Goal: Check status: Check status

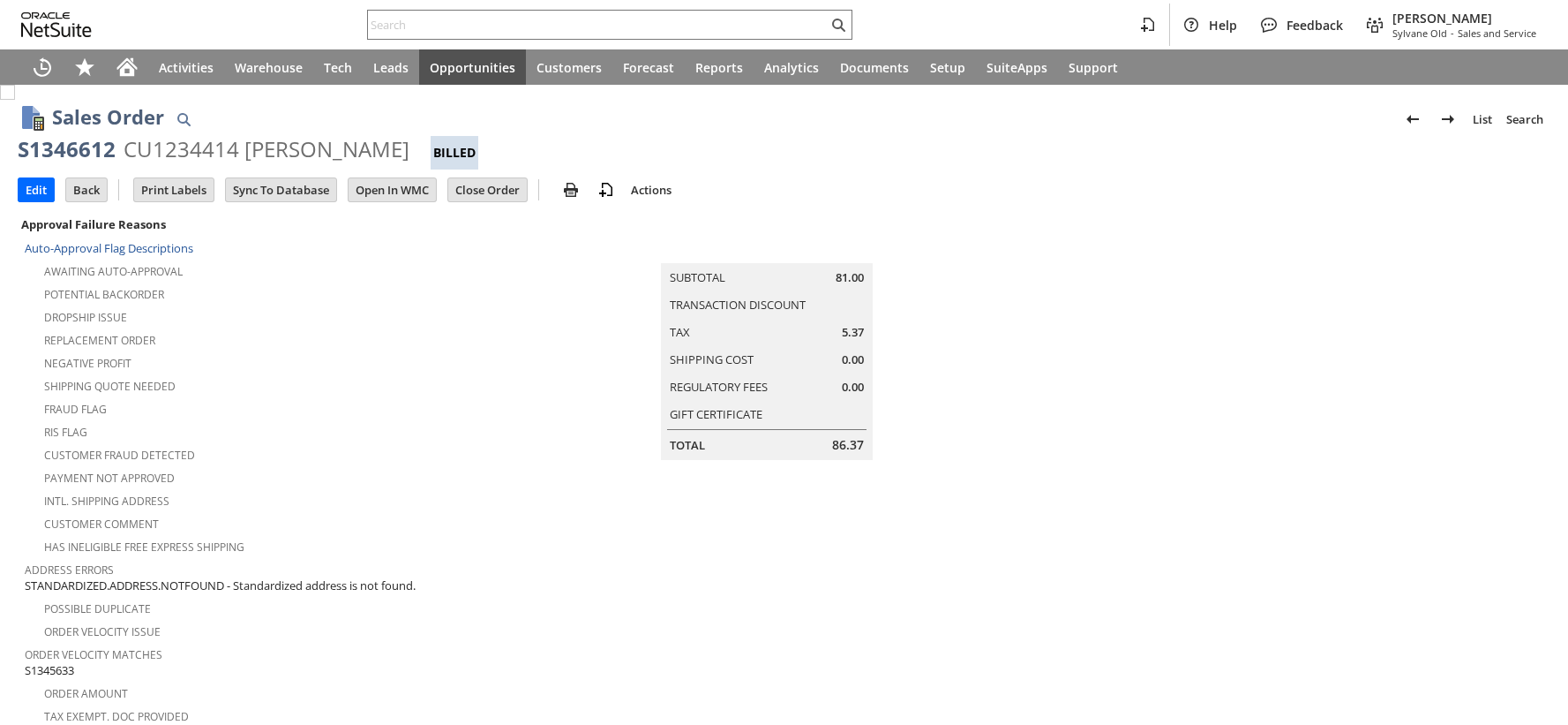
click at [82, 145] on div "S1346612" at bounding box center [66, 148] width 98 height 28
copy div "S1346612"
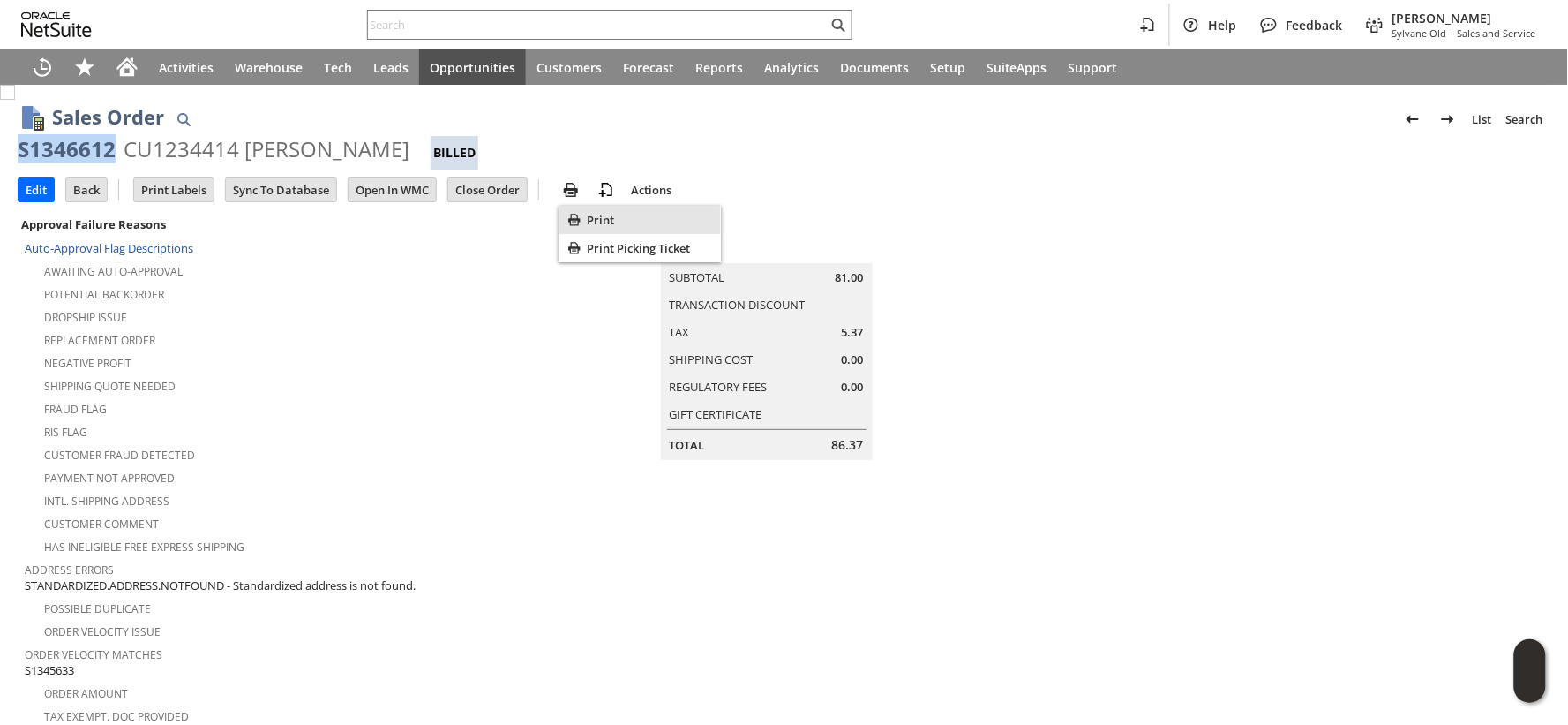
click at [591, 218] on span "Print" at bounding box center [651, 220] width 127 height 15
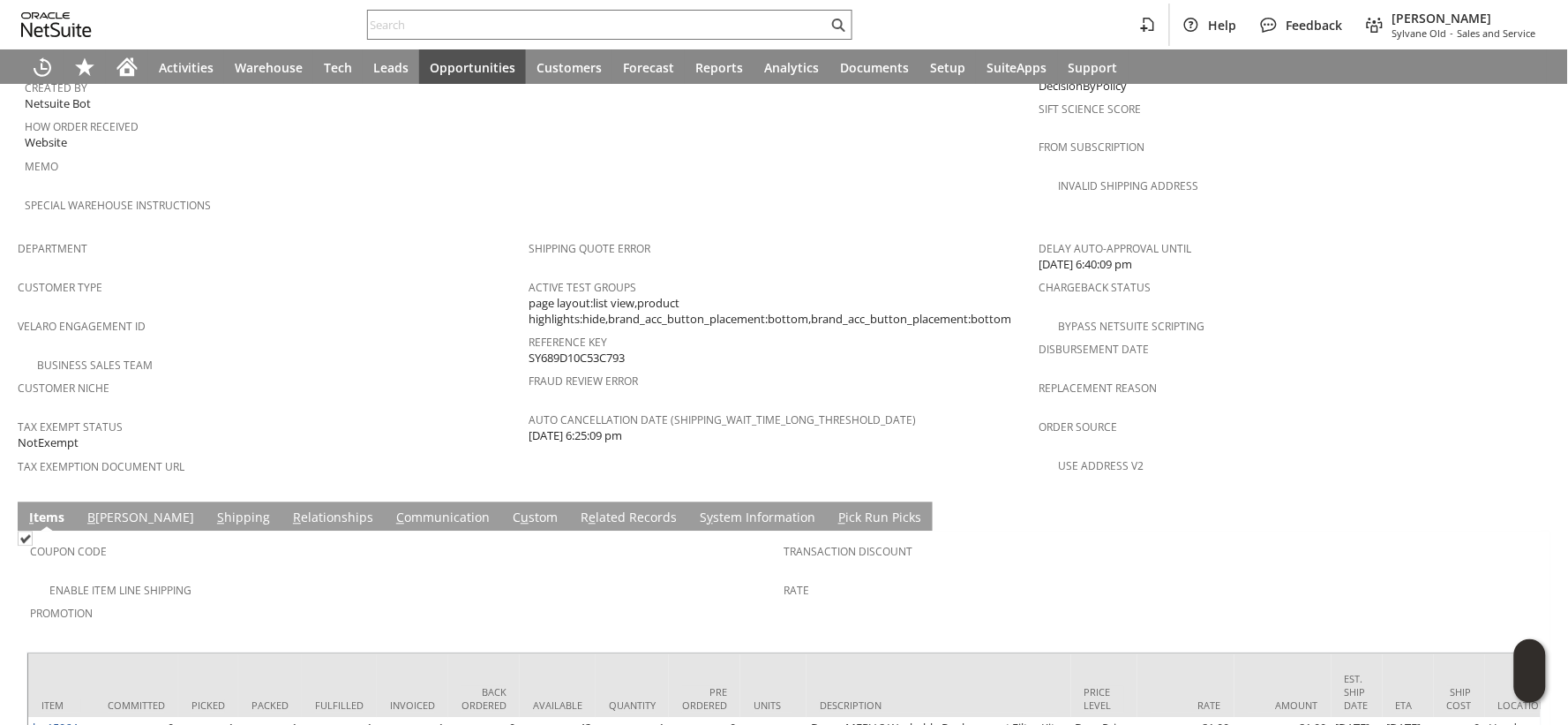
scroll to position [1121, 0]
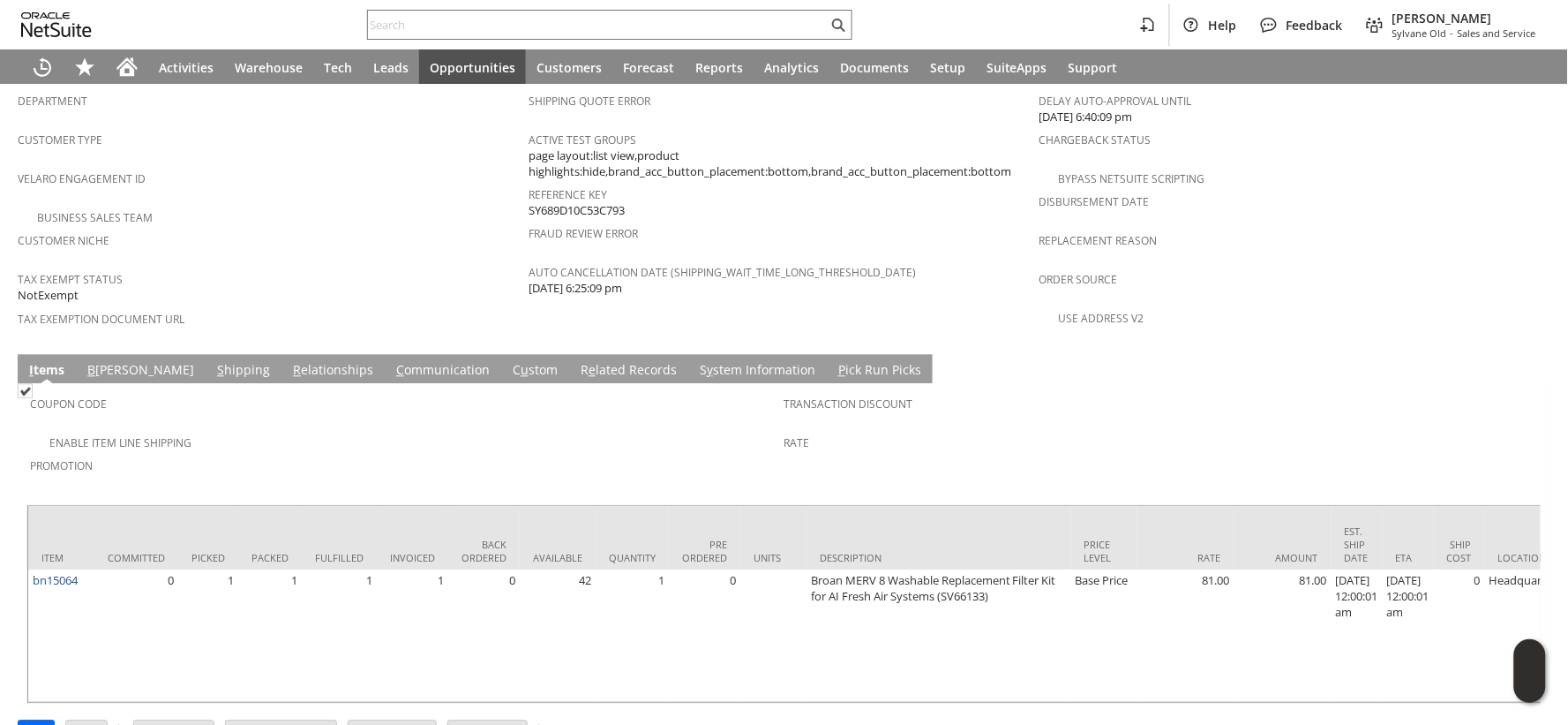
click at [213, 361] on link "S hipping" at bounding box center [244, 370] width 62 height 19
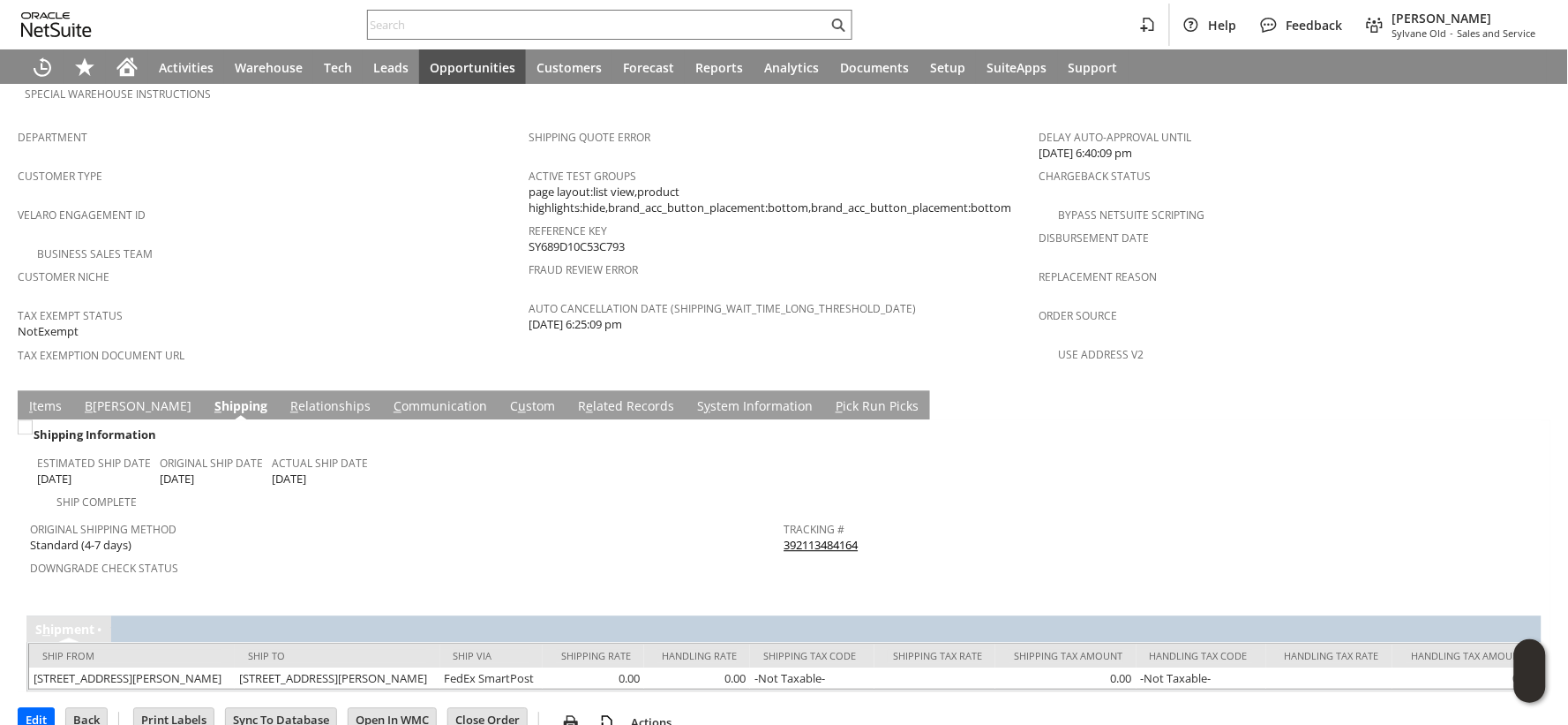
click at [826, 538] on link "392113484164" at bounding box center [821, 546] width 74 height 15
click at [867, 518] on div "Tracking # 392113484164" at bounding box center [1157, 536] width 746 height 37
copy tbody "392113484164 Return Tracking #"
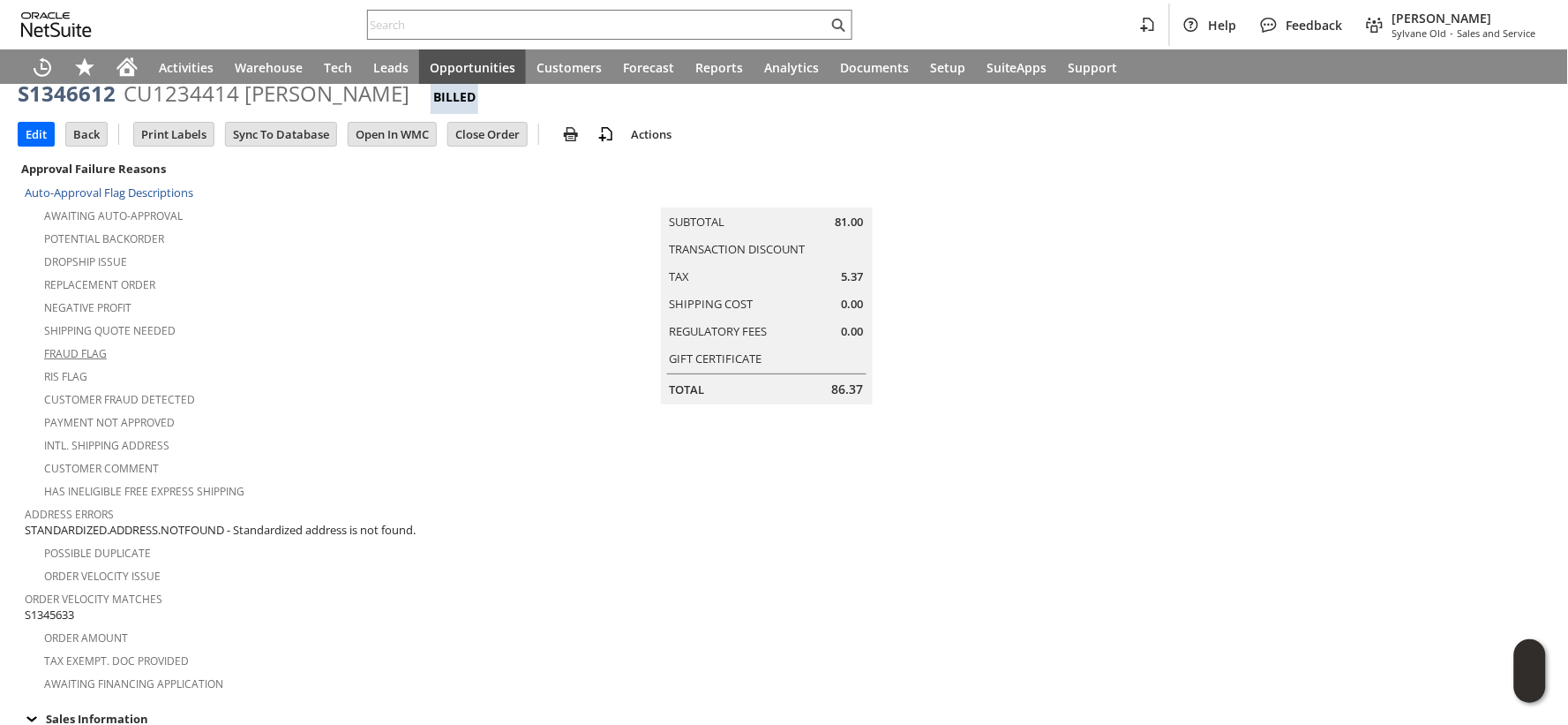
scroll to position [0, 0]
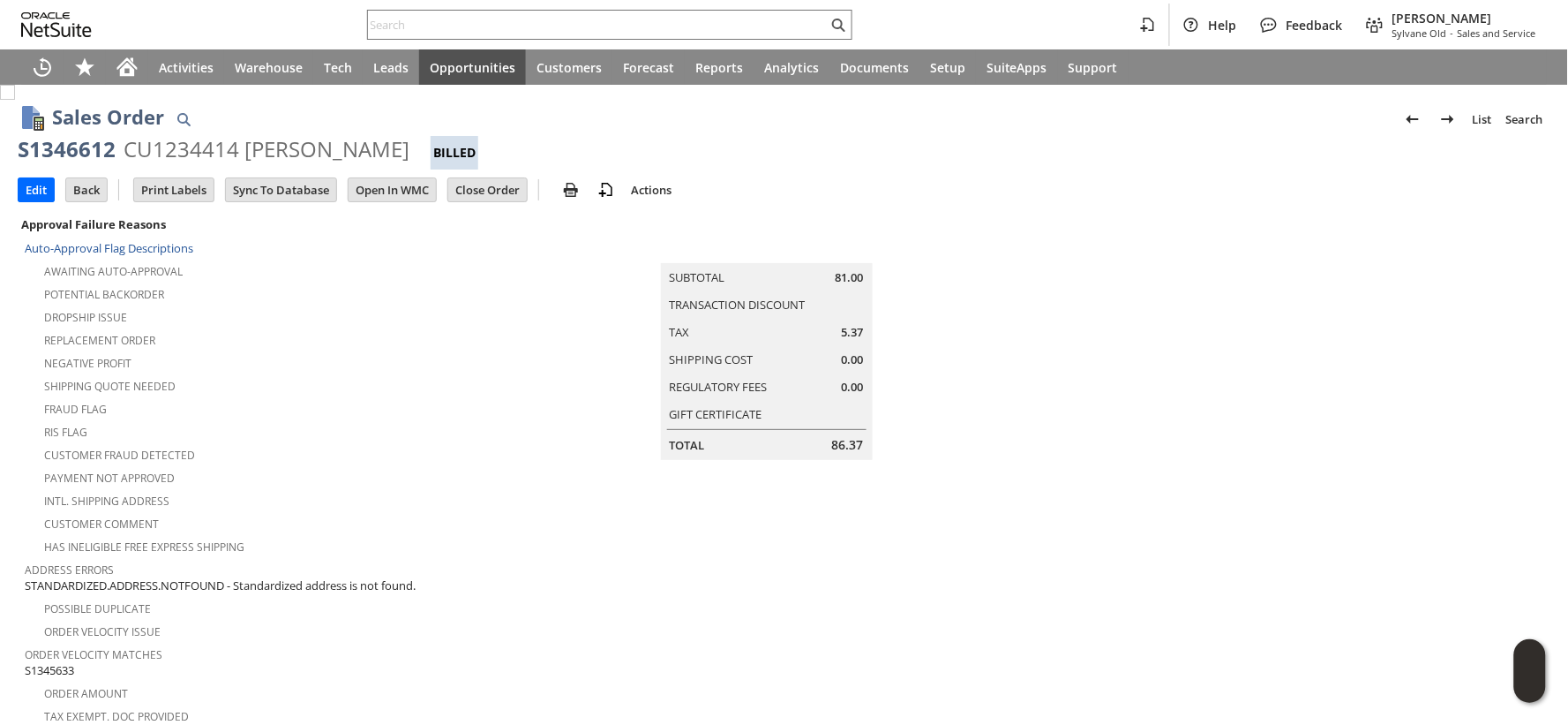
click at [78, 152] on div "S1346612" at bounding box center [66, 148] width 98 height 28
copy div "S1346612"
click at [37, 195] on input "Edit" at bounding box center [36, 190] width 36 height 23
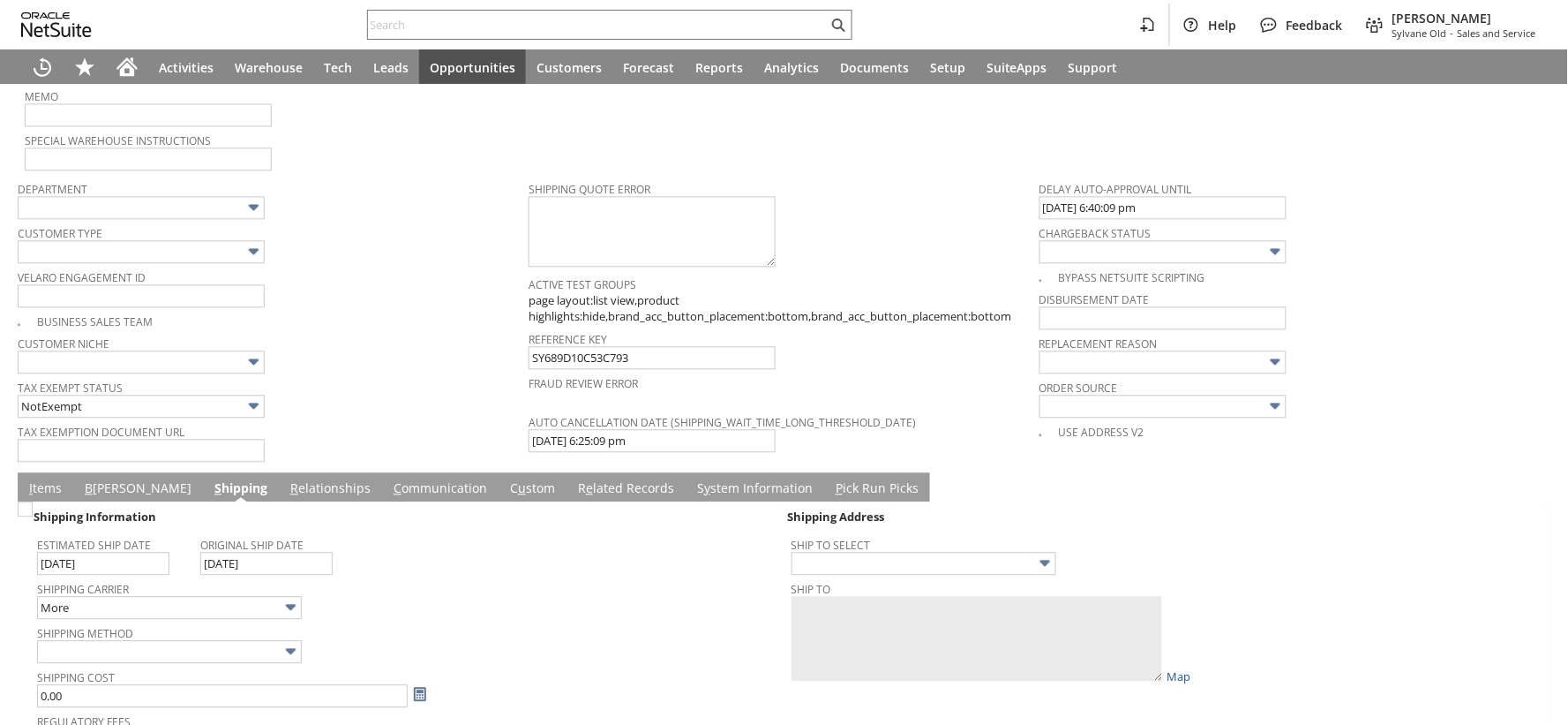
scroll to position [1079, 0]
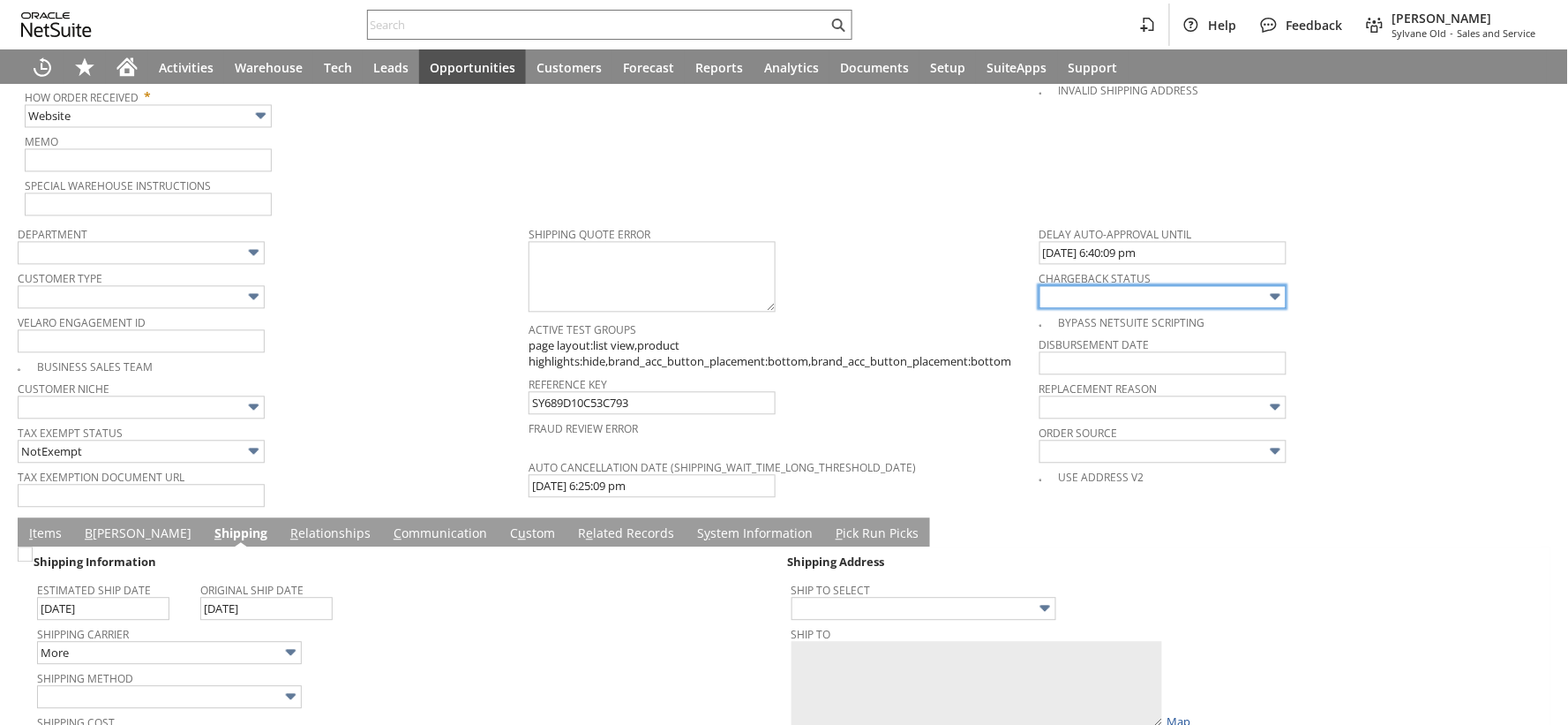
click at [1161, 286] on input "text" at bounding box center [1163, 298] width 247 height 23
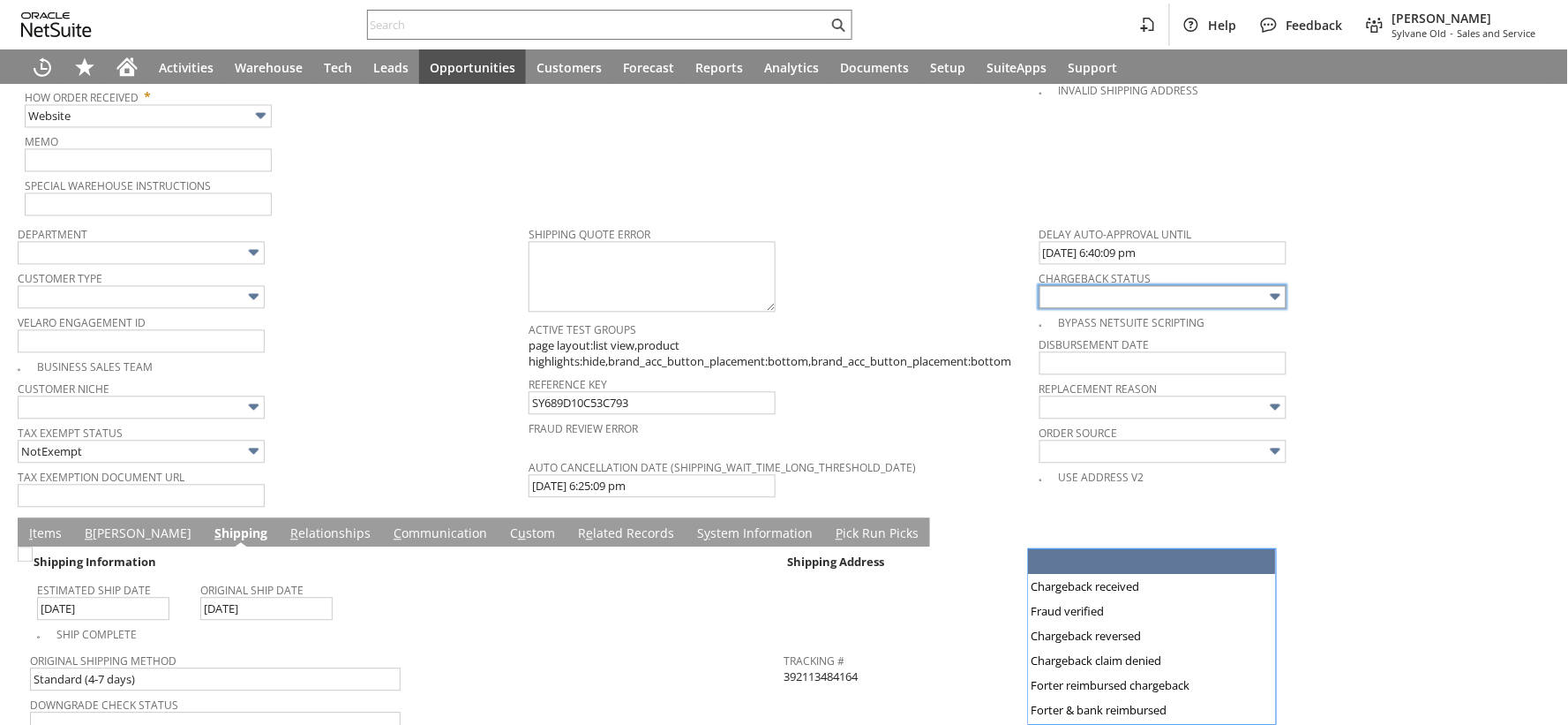
scroll to position [550, 0]
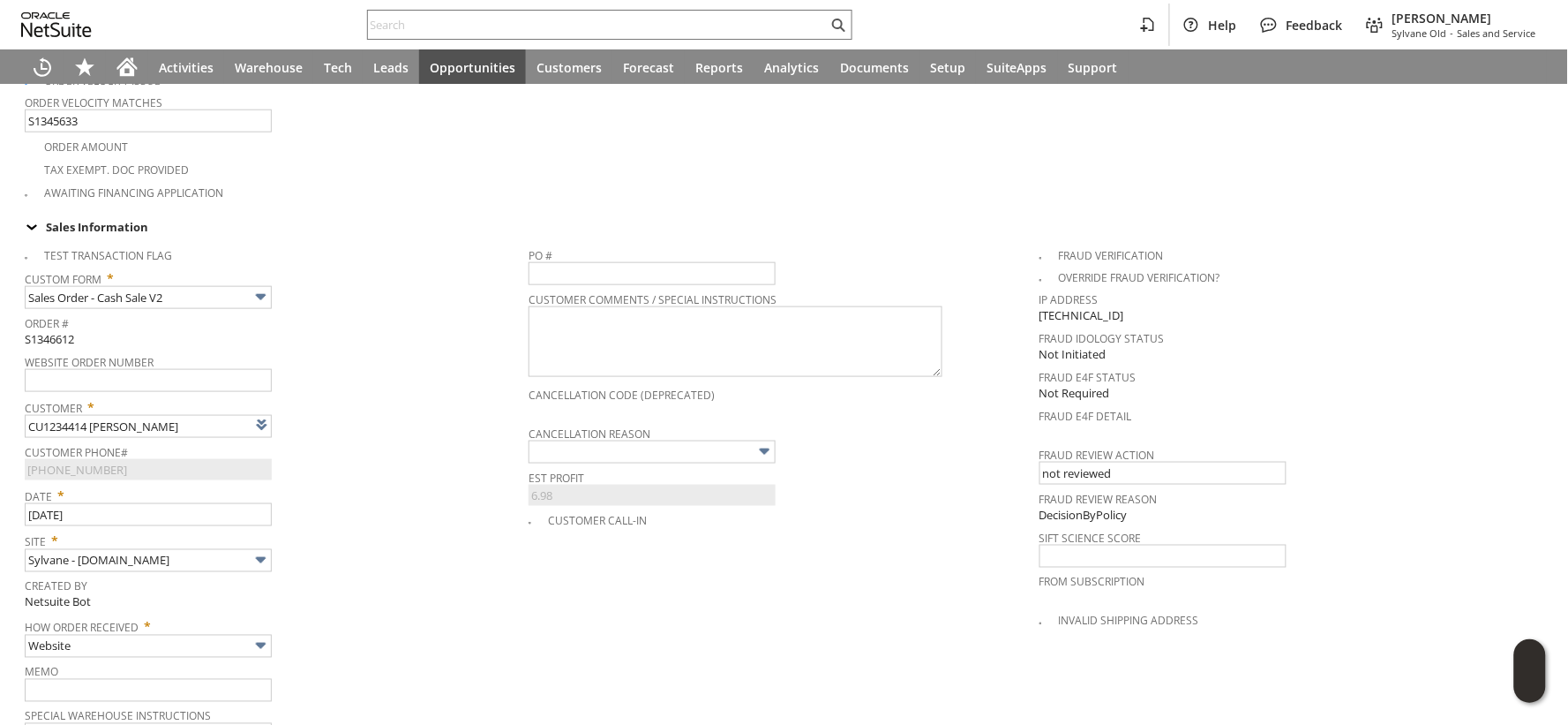
type input "Chargeback received"
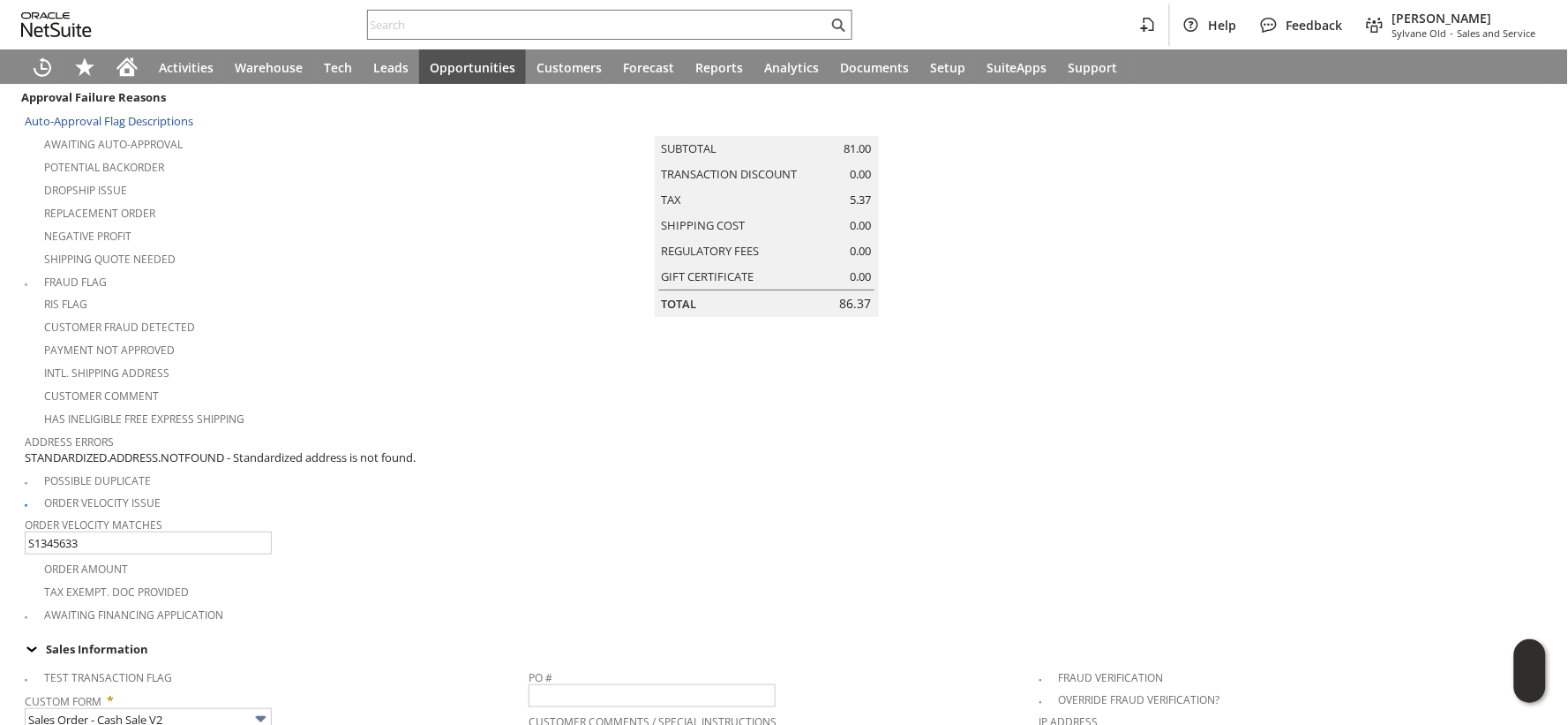
scroll to position [0, 0]
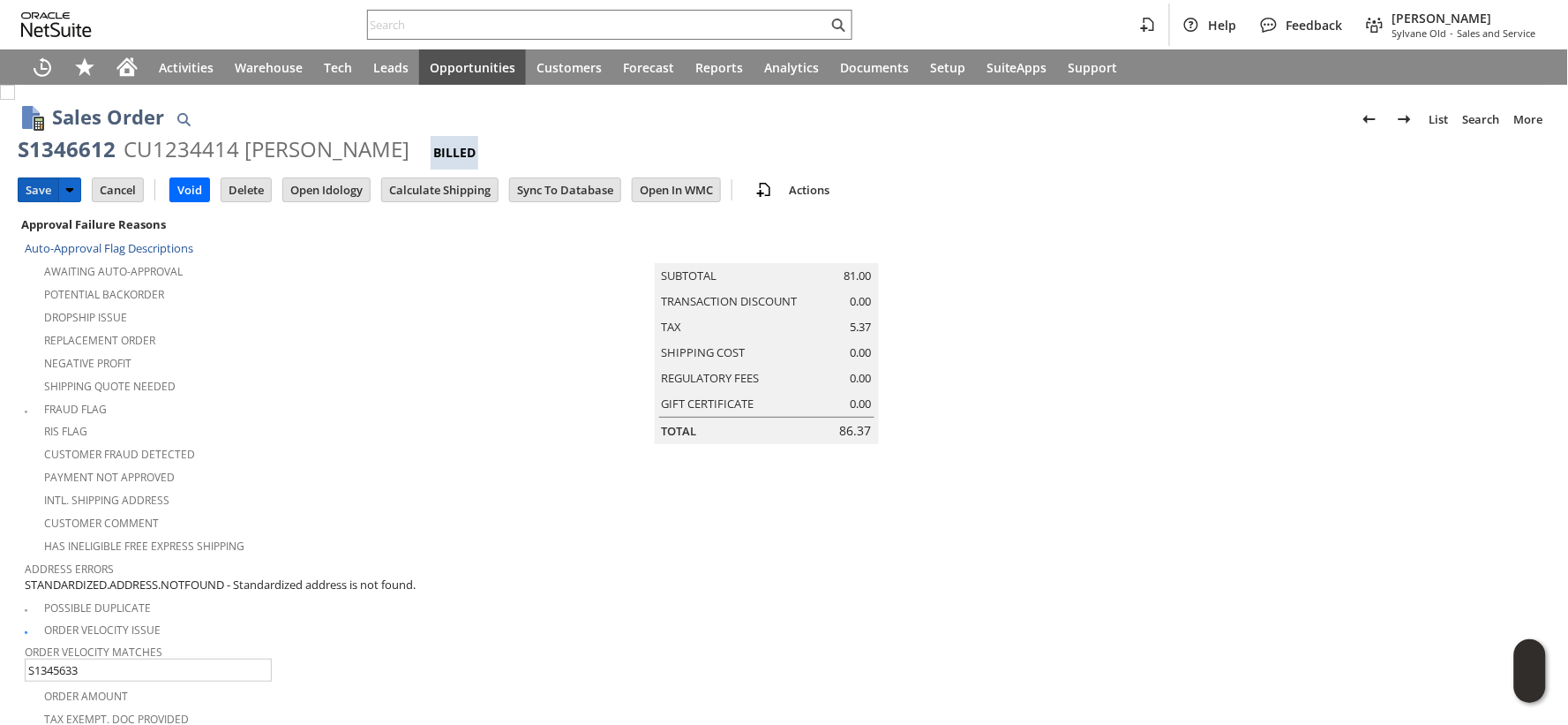
click at [24, 195] on input "Save" at bounding box center [38, 190] width 40 height 23
